Goal: Transaction & Acquisition: Purchase product/service

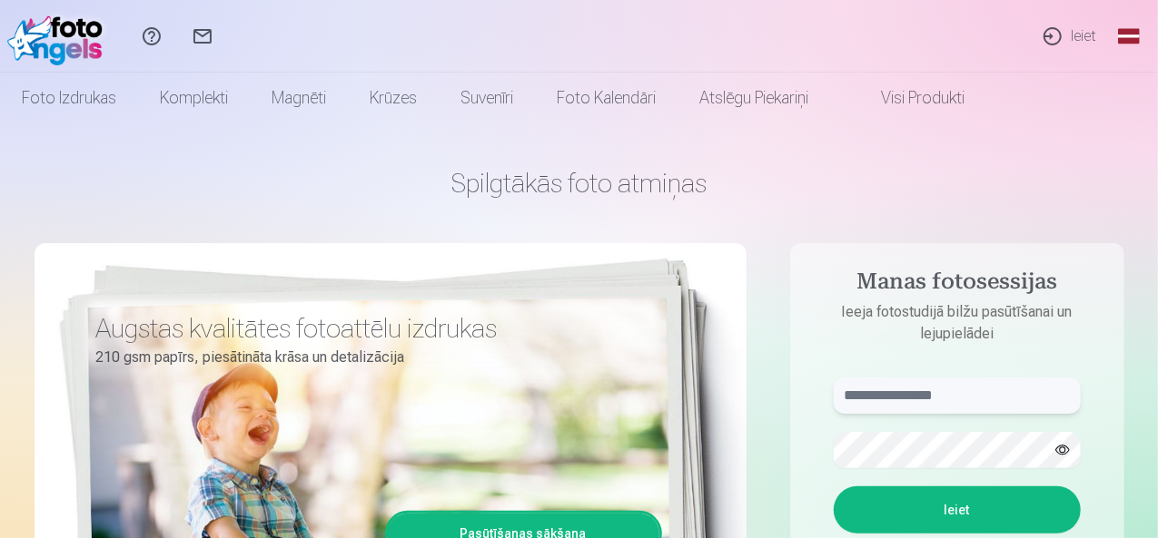
type input "**********"
click at [1082, 35] on link "Ieiet" at bounding box center [1069, 36] width 84 height 73
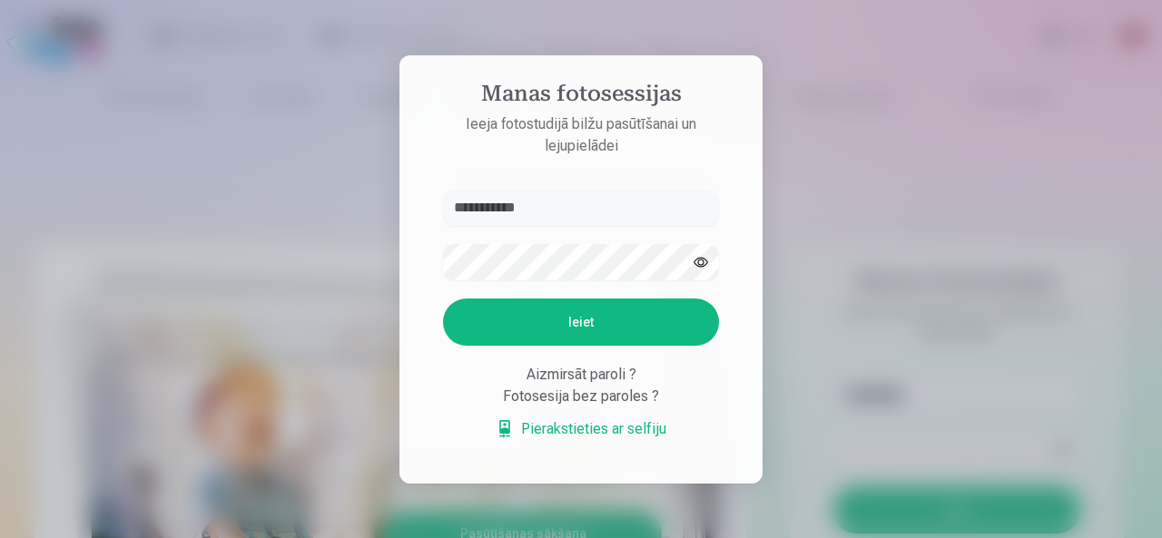
drag, startPoint x: 592, startPoint y: 201, endPoint x: 220, endPoint y: 163, distance: 374.2
click at [220, 537] on div "**********" at bounding box center [579, 538] width 1158 height 0
type input "**********"
click at [479, 310] on button "Ieiet" at bounding box center [581, 322] width 276 height 47
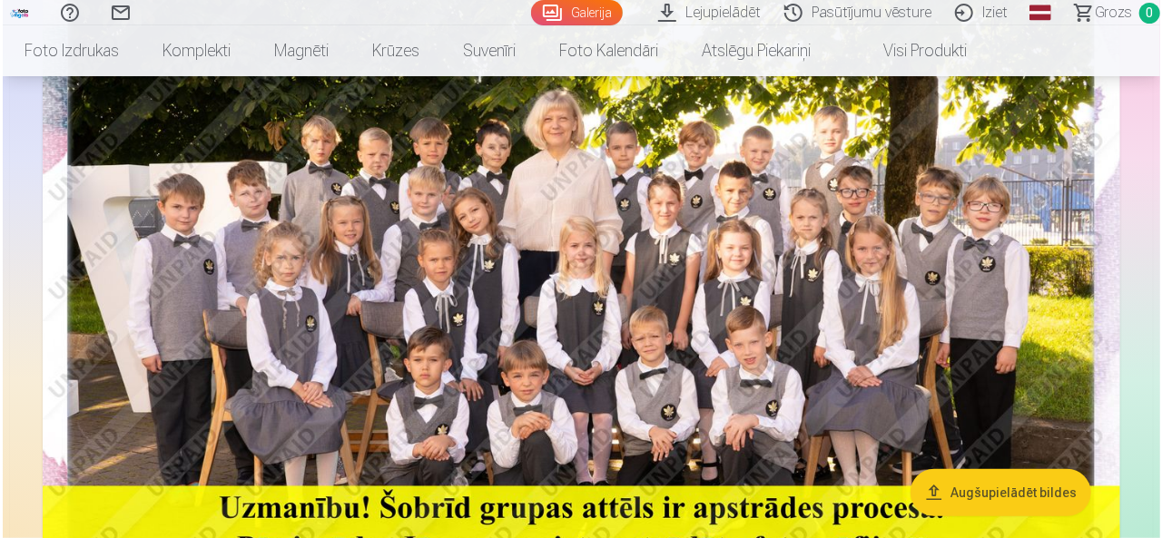
scroll to position [182, 0]
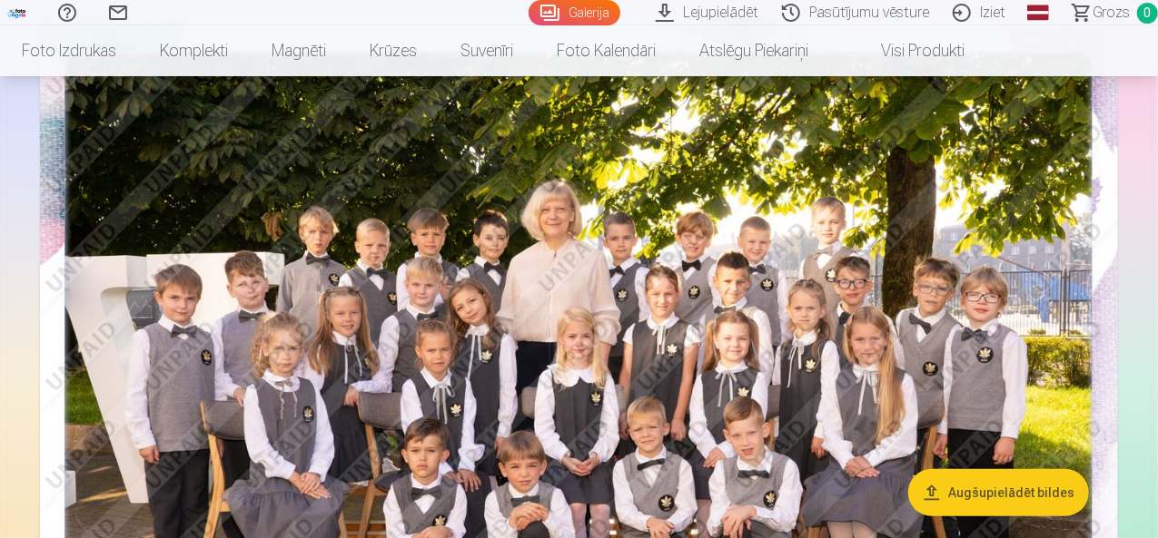
click at [981, 489] on button "Augšupielādēt bildes" at bounding box center [998, 492] width 181 height 47
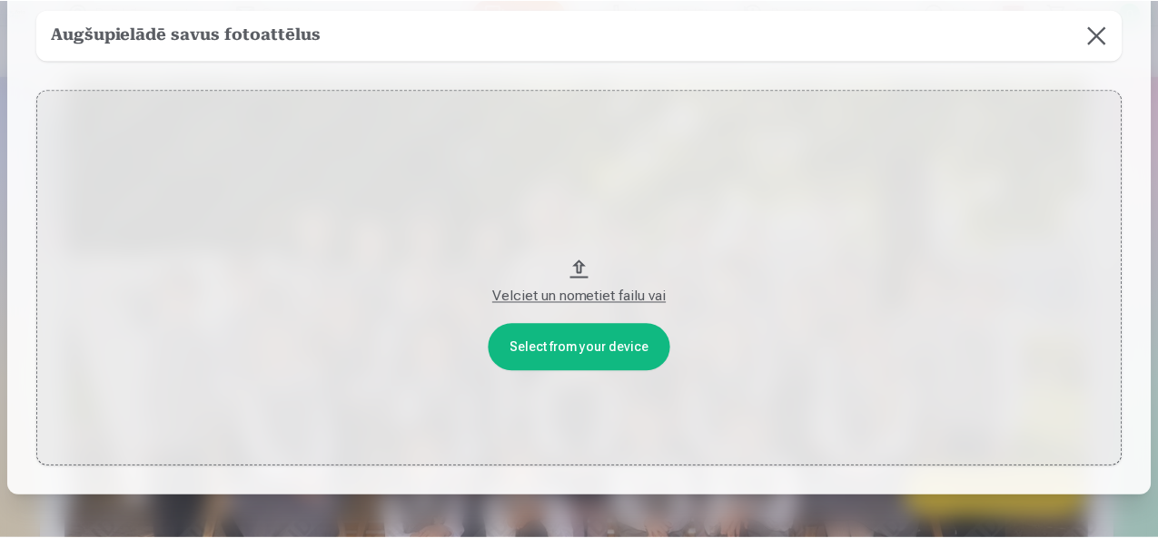
scroll to position [0, 0]
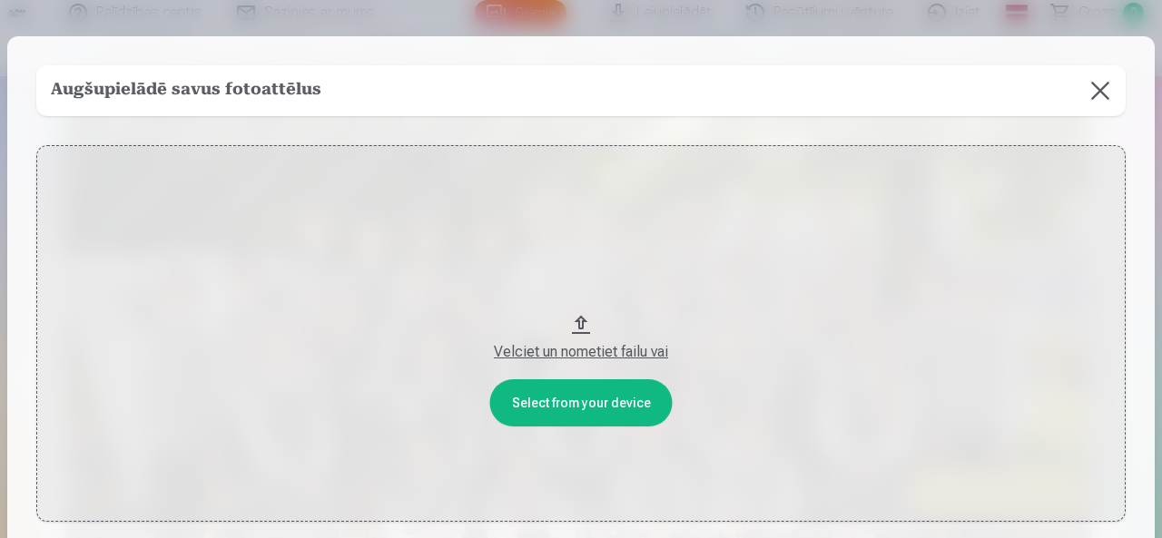
click at [1100, 92] on button at bounding box center [1100, 90] width 51 height 51
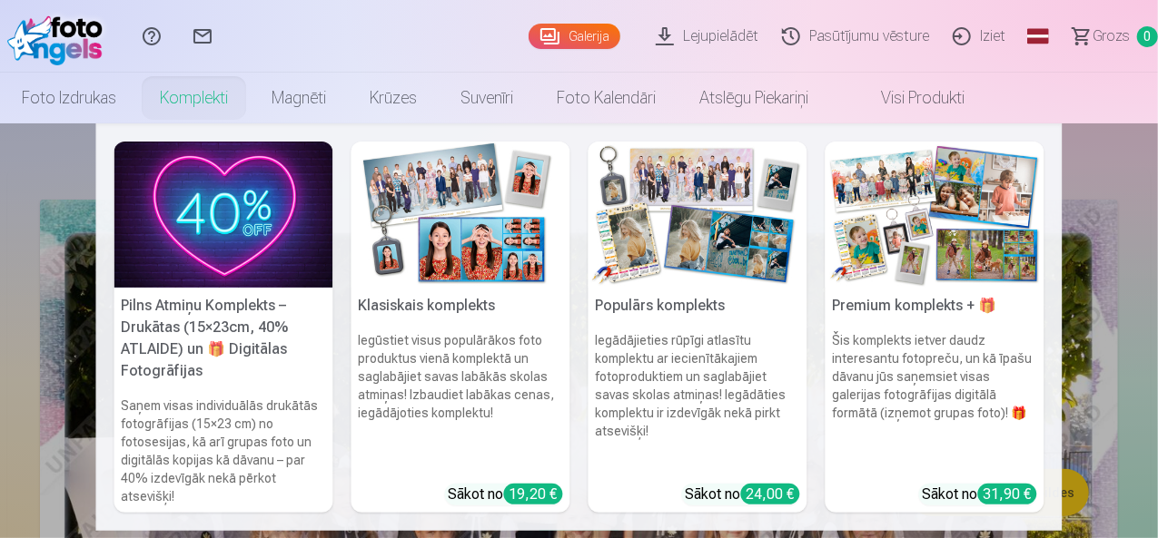
click at [250, 102] on link "Komplekti" at bounding box center [194, 98] width 112 height 51
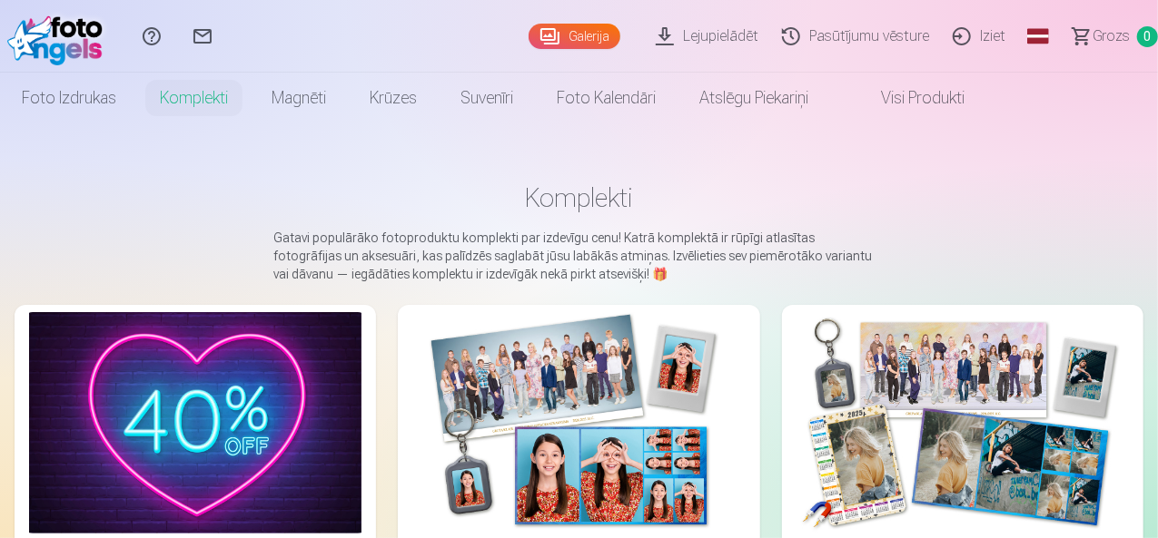
click at [528, 35] on link "Galerija" at bounding box center [574, 36] width 92 height 25
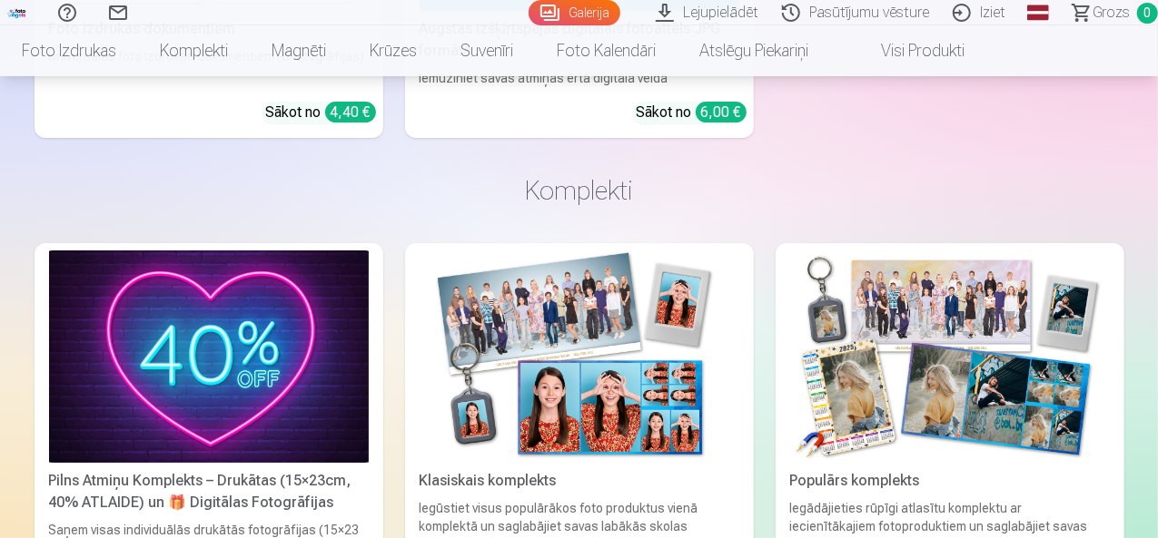
scroll to position [6628, 0]
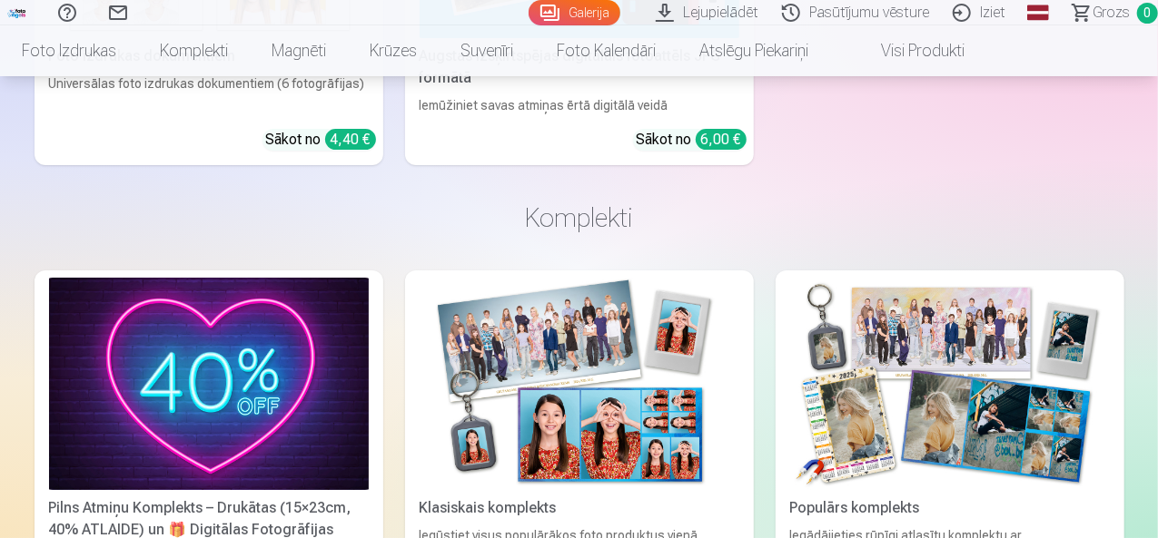
click at [681, 10] on link "Lejupielādēt" at bounding box center [709, 12] width 126 height 25
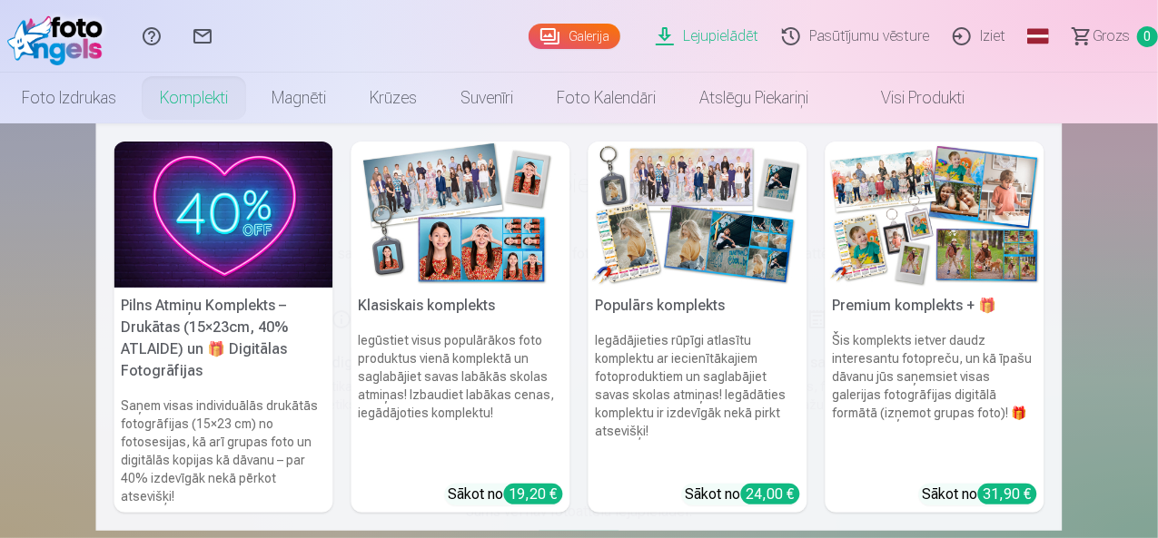
click at [198, 362] on h5 "Pilns Atmiņu Komplekts – Drukātas (15×23cm, 40% ATLAIDE) un 🎁 Digitālas Fotogrā…" at bounding box center [223, 339] width 219 height 102
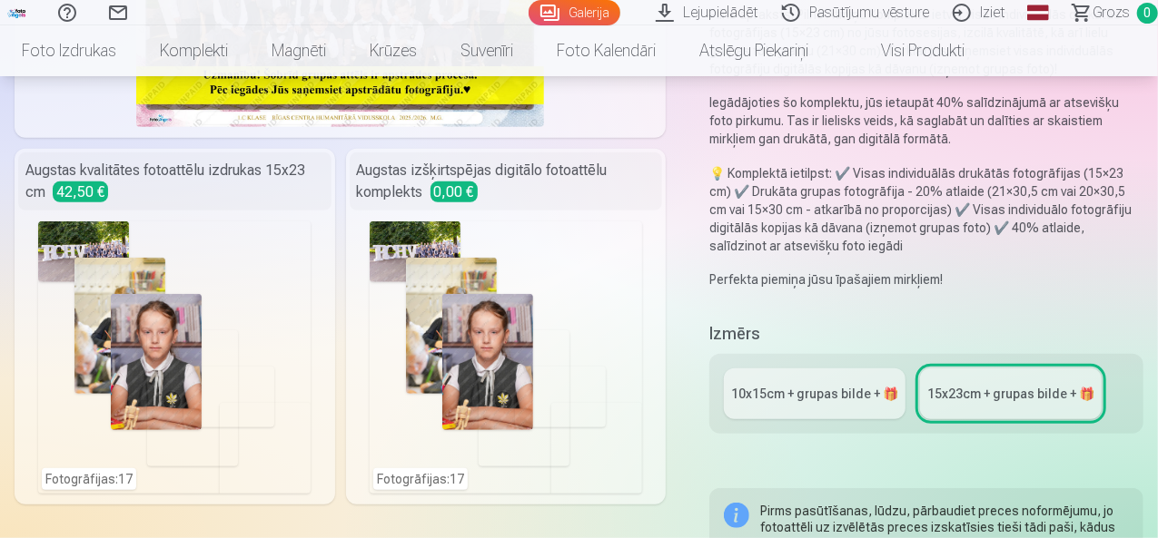
scroll to position [454, 0]
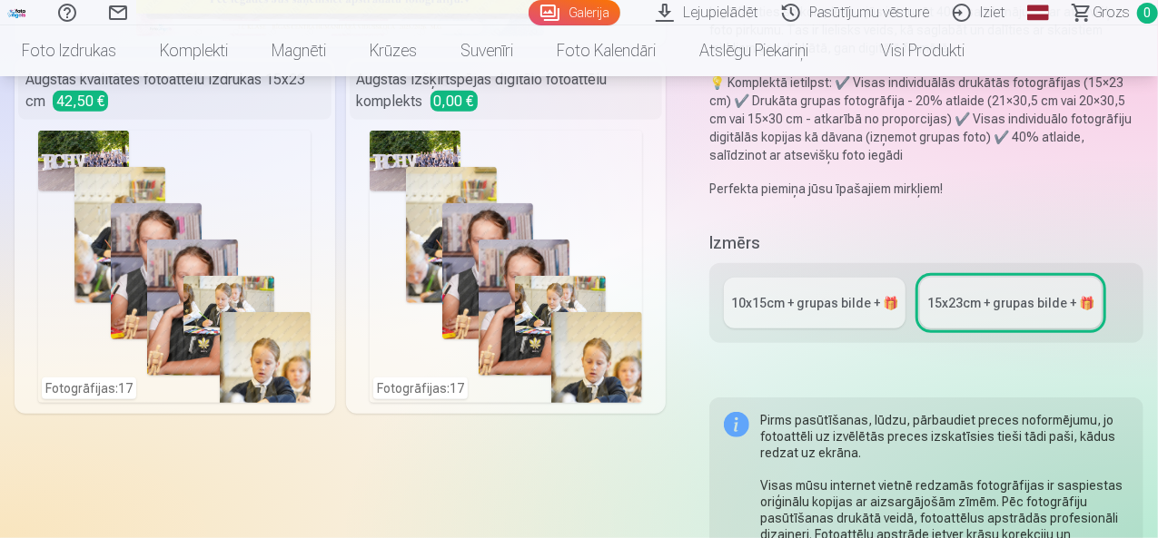
click at [811, 297] on div "10x15сm + grupas bilde + 🎁" at bounding box center [814, 303] width 167 height 18
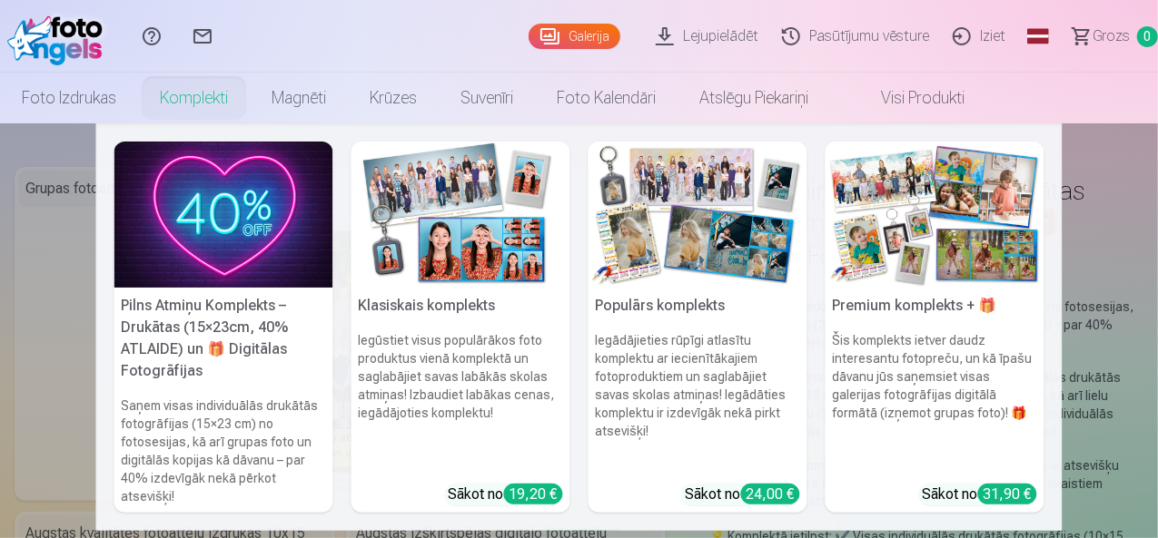
click at [250, 101] on link "Komplekti" at bounding box center [194, 98] width 112 height 51
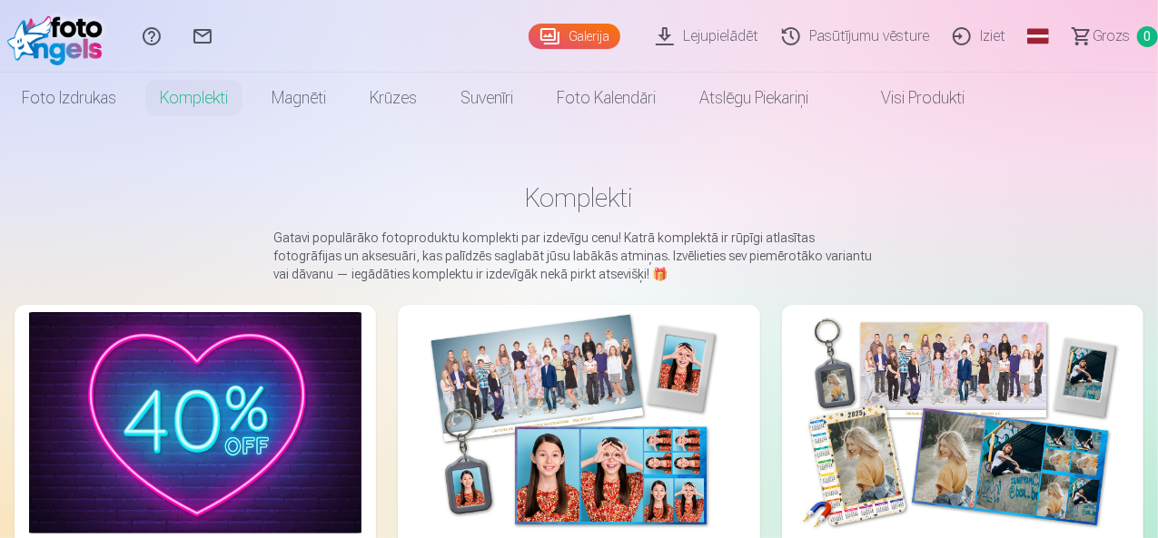
click at [539, 33] on link "Galerija" at bounding box center [574, 36] width 92 height 25
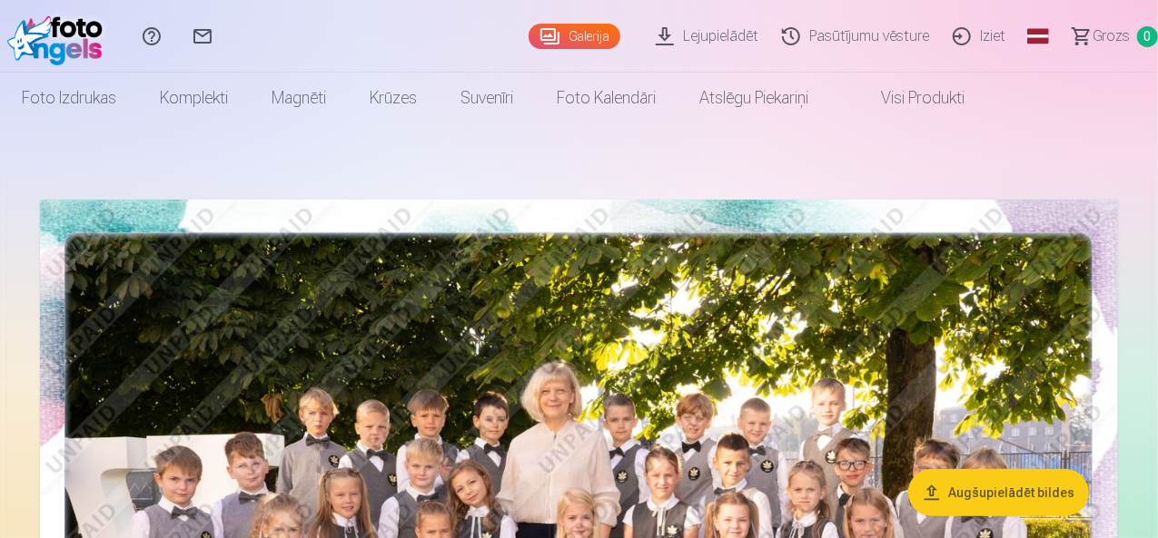
click at [968, 42] on link "Iziet" at bounding box center [981, 36] width 76 height 73
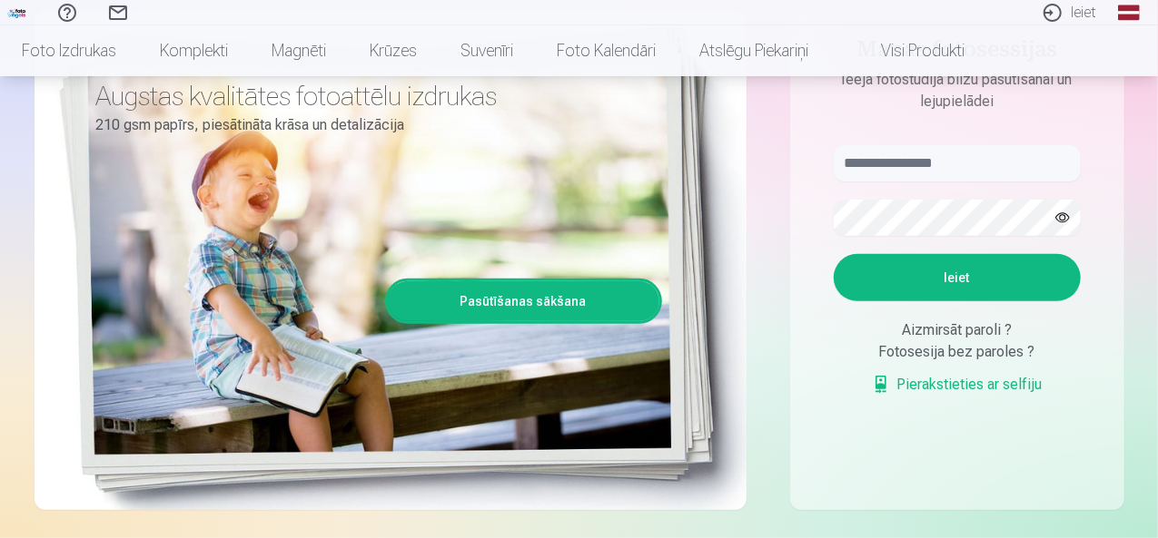
scroll to position [272, 0]
